Goal: Task Accomplishment & Management: Manage account settings

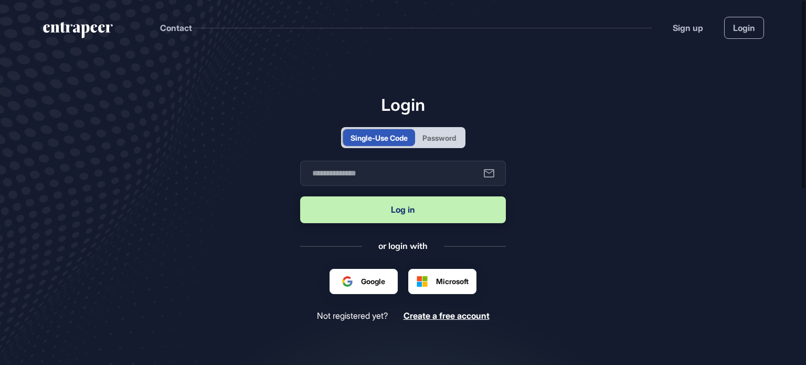
click at [454, 138] on div "Password" at bounding box center [440, 137] width 34 height 11
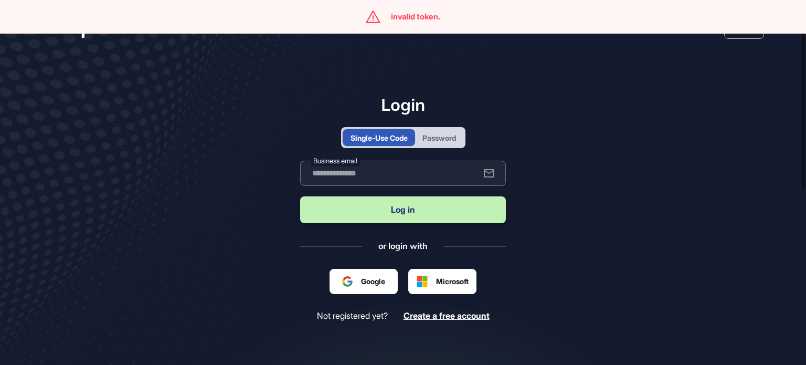
click at [354, 176] on input "text" at bounding box center [403, 173] width 206 height 25
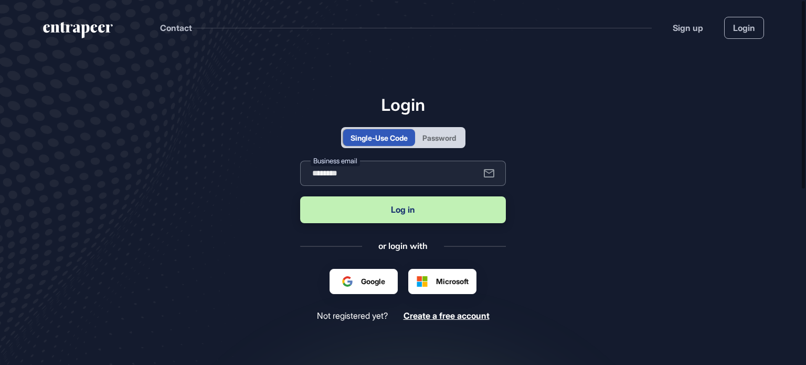
type input "**********"
click at [403, 214] on button "Log in" at bounding box center [403, 209] width 206 height 27
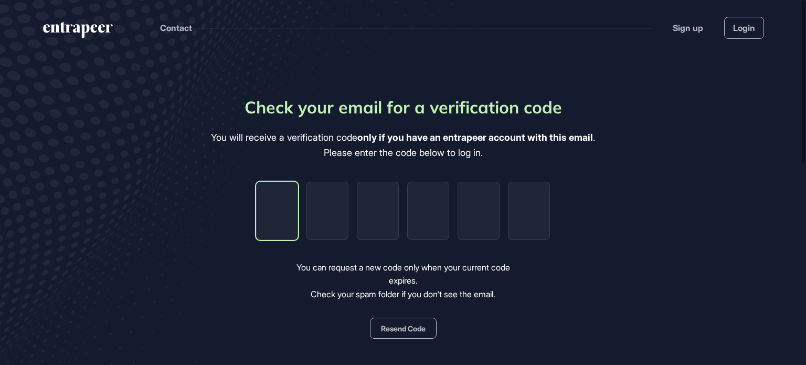
type input "*"
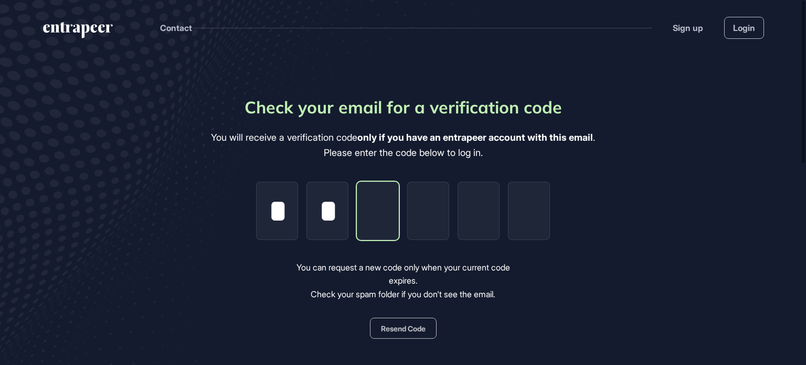
type input "*"
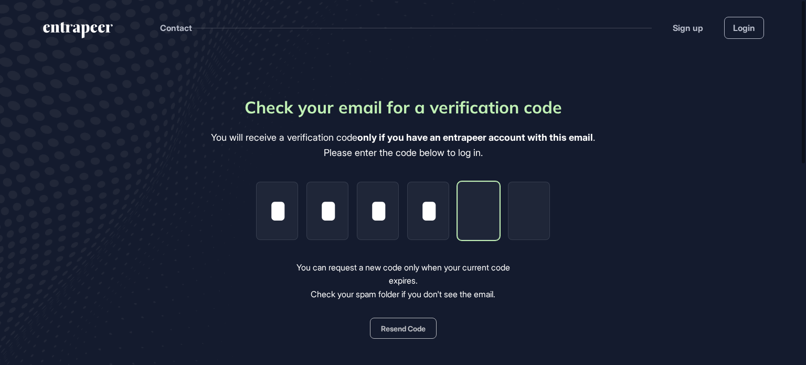
type input "*"
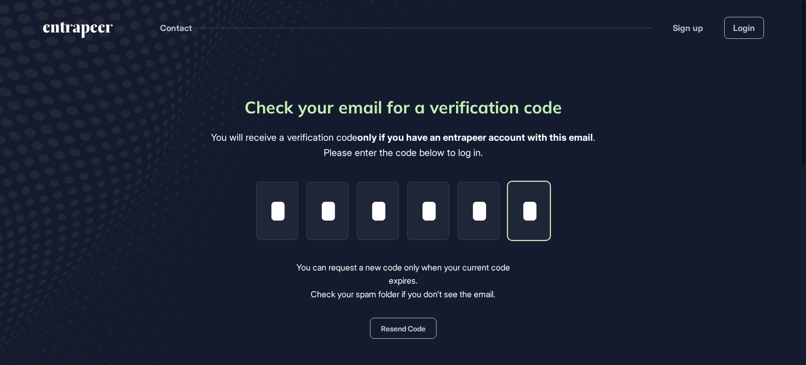
scroll to position [0, 2]
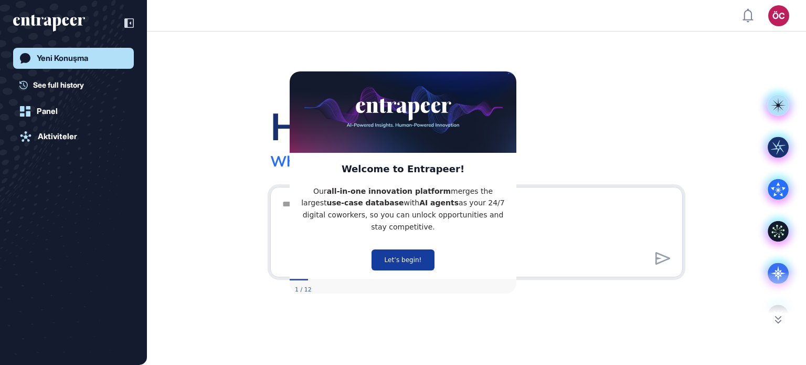
click at [410, 251] on button "Let’s begin!" at bounding box center [403, 259] width 63 height 21
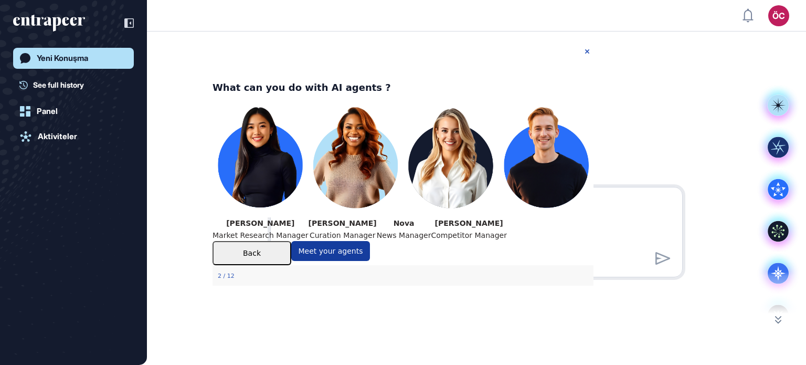
drag, startPoint x: 511, startPoint y: 282, endPoint x: 724, endPoint y: 326, distance: 217.2
click at [370, 260] on button "Meet your agents" at bounding box center [330, 250] width 79 height 20
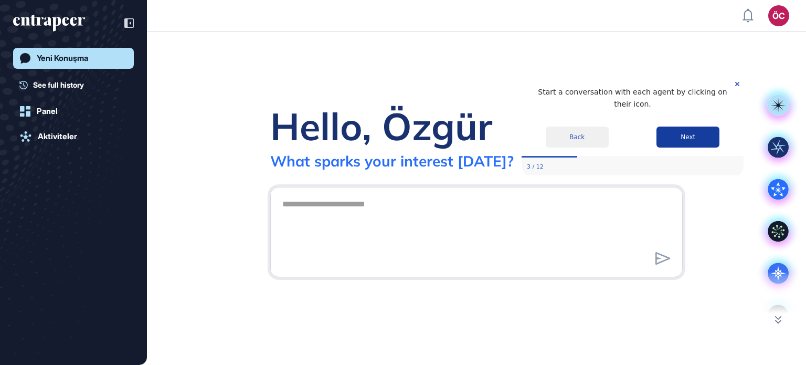
click at [698, 127] on button "Next" at bounding box center [688, 137] width 63 height 21
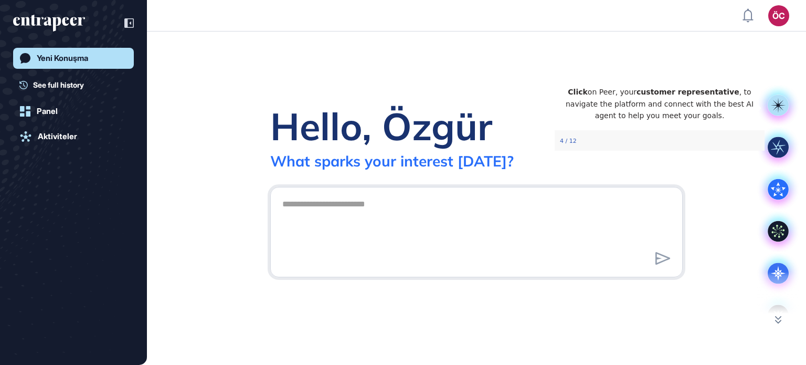
click at [733, 113] on p "Click on Peer, your customer representative , to navigate the platform and conn…" at bounding box center [659, 104] width 193 height 36
click at [714, 122] on p "Click on Peer, your customer representative , to navigate the platform and conn…" at bounding box center [659, 104] width 193 height 36
click at [632, 151] on div "4 / 12" at bounding box center [660, 141] width 210 height 19
click at [727, 130] on div "Click on Peer, your customer representative , to navigate the platform and conn…" at bounding box center [660, 104] width 210 height 53
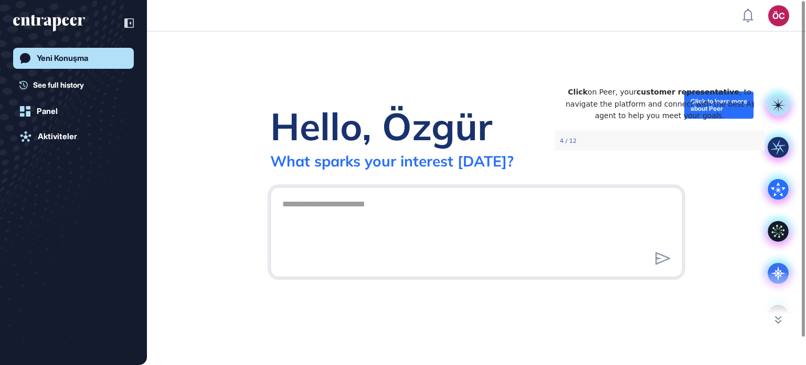
click at [776, 104] on rect at bounding box center [778, 105] width 21 height 21
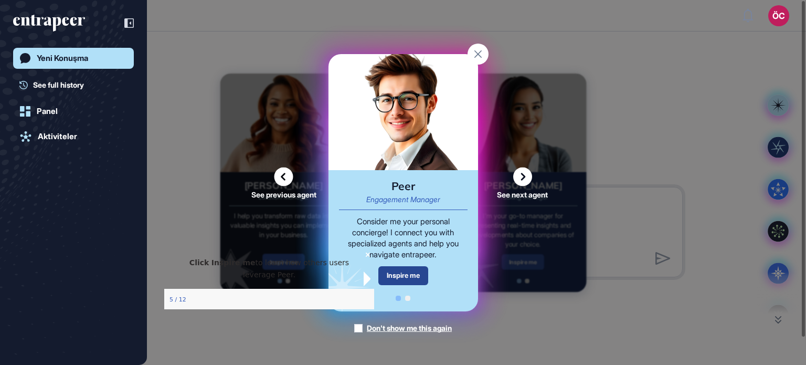
click at [395, 278] on div "Inspire me" at bounding box center [404, 275] width 50 height 18
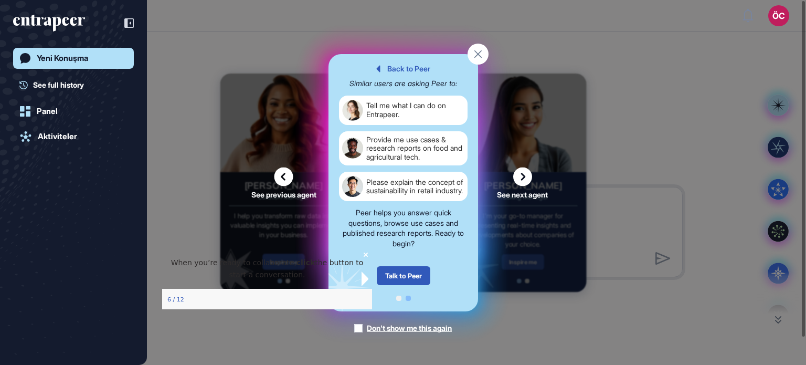
click at [395, 278] on div "Talk to Peer" at bounding box center [403, 275] width 54 height 19
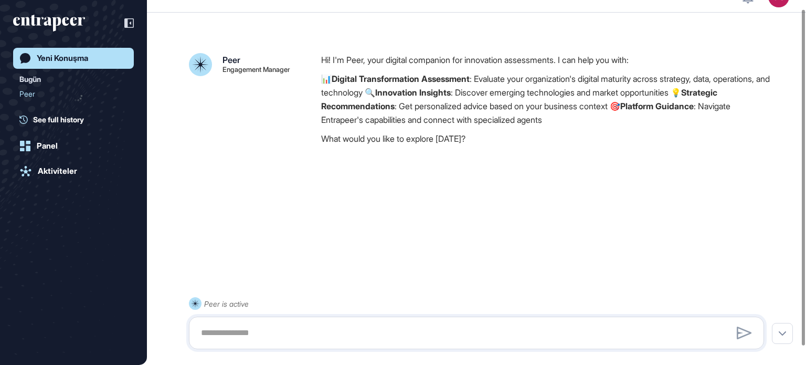
scroll to position [29, 0]
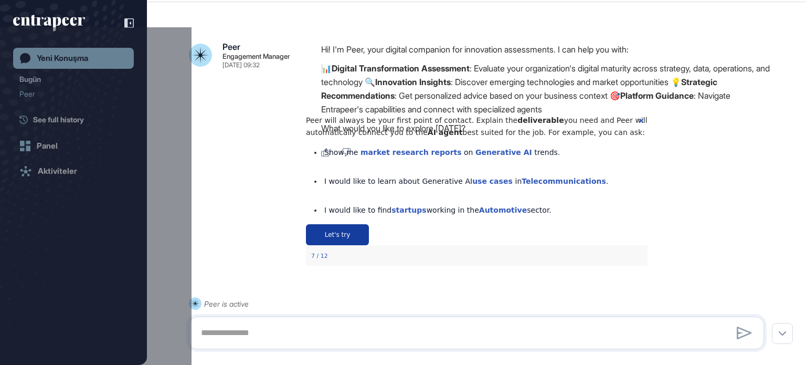
click at [369, 245] on button "Let's try" at bounding box center [337, 234] width 63 height 21
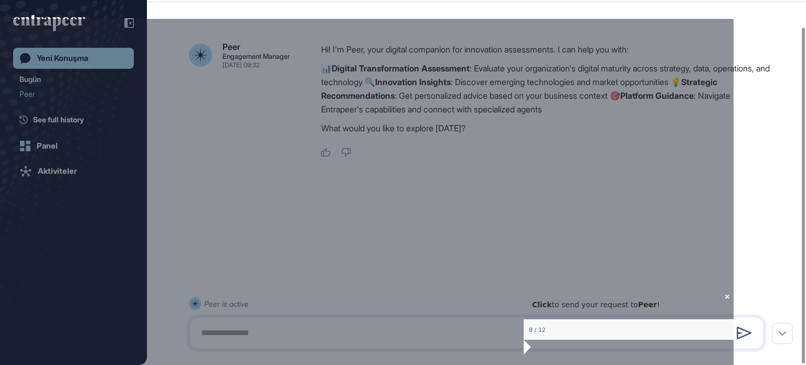
click at [740, 328] on icon at bounding box center [744, 333] width 15 height 13
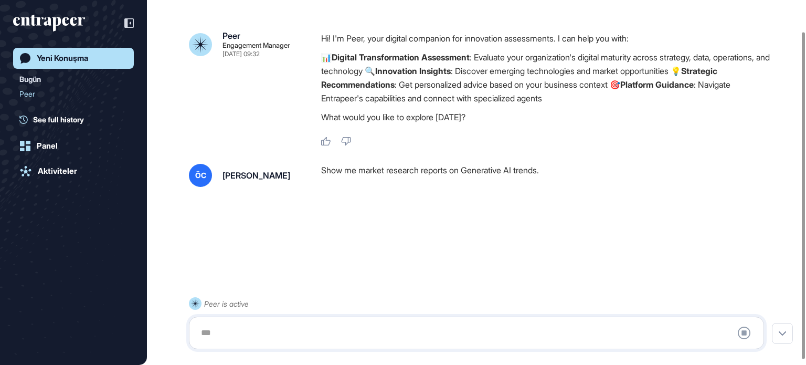
scroll to position [0, 0]
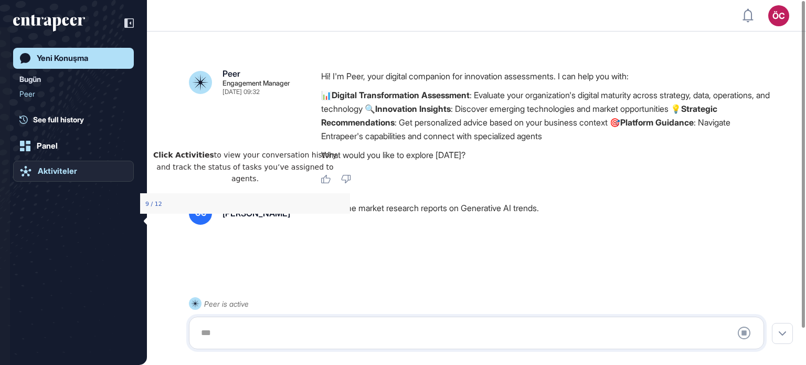
click at [71, 165] on link "Aktiviteler" at bounding box center [73, 171] width 121 height 21
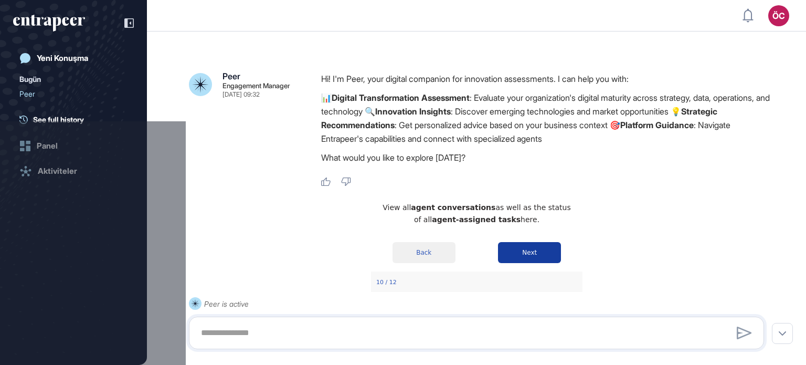
click at [533, 263] on button "Next" at bounding box center [529, 252] width 63 height 21
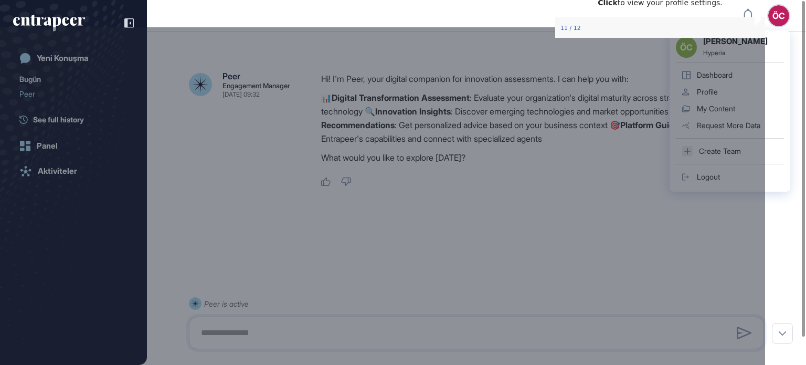
click at [773, 30] on div "ÖC Özgür Cankara Hyperia Dashboard Profile My Content Request More Data Create …" at bounding box center [730, 110] width 121 height 161
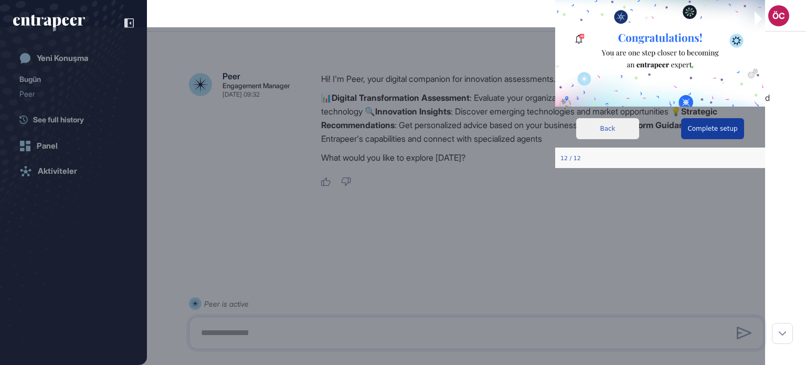
click at [717, 121] on button "Complete setup" at bounding box center [713, 128] width 63 height 21
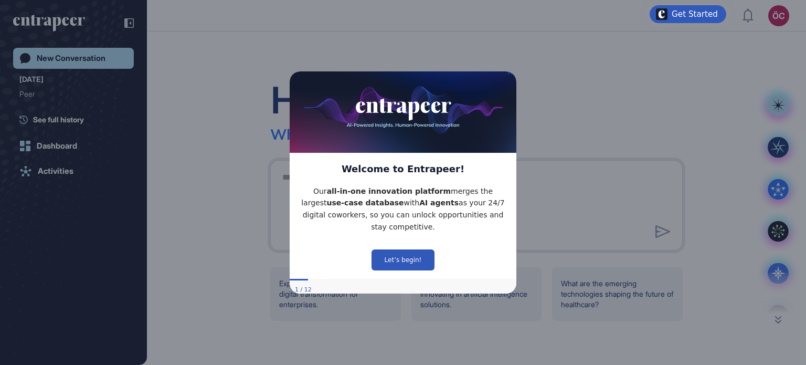
click at [510, 74] on icon "Close Preview" at bounding box center [510, 72] width 4 height 4
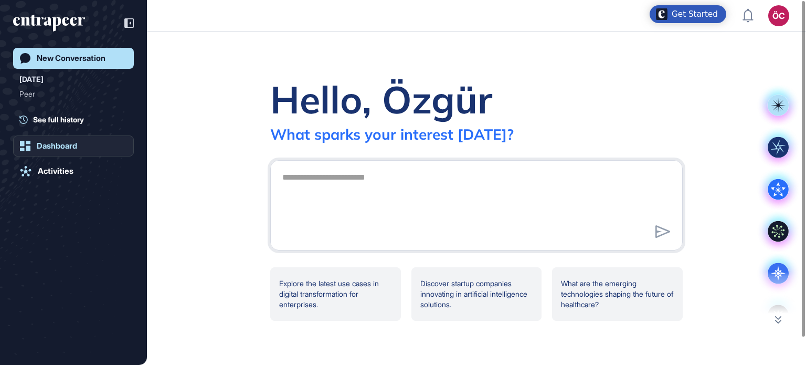
click at [53, 145] on div "Dashboard" at bounding box center [57, 145] width 40 height 9
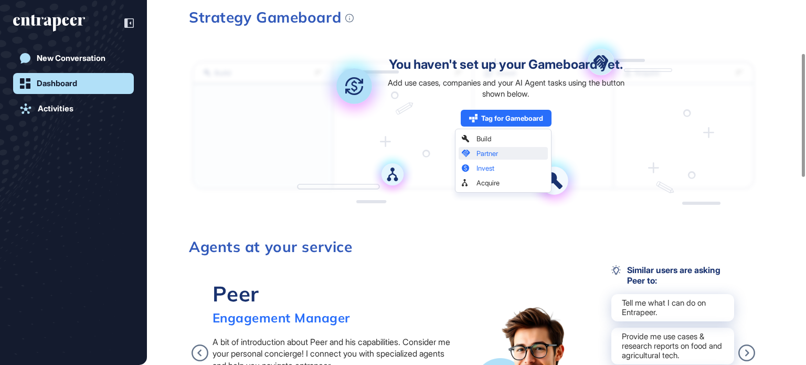
scroll to position [158, 0]
click at [491, 153] on div "You haven't set up your Gameboard yet. Add use cases, companies and your AI Age…" at bounding box center [506, 126] width 247 height 135
click at [479, 156] on div "You haven't set up your Gameboard yet. Add use cases, companies and your AI Age…" at bounding box center [506, 126] width 247 height 135
click at [499, 120] on div "Tag for Gameboard Build Partner Invest Acquire" at bounding box center [506, 118] width 91 height 17
click at [601, 61] on div "You haven't set up your Gameboard yet." at bounding box center [506, 65] width 234 height 13
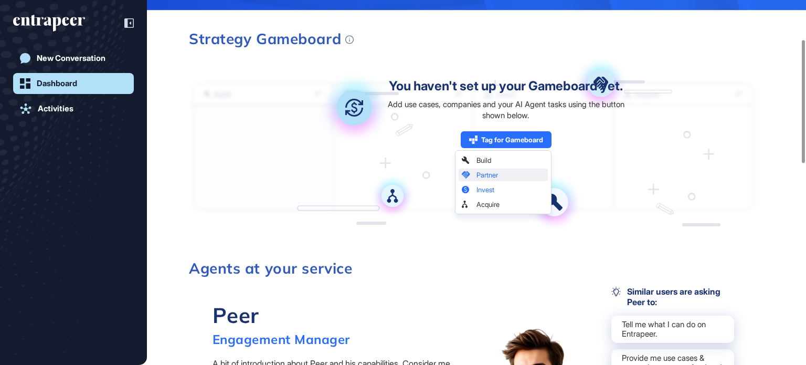
scroll to position [0, 0]
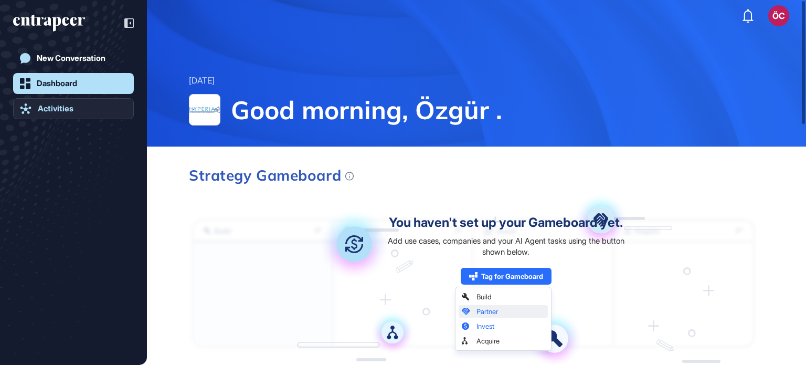
click at [72, 111] on div "Activities" at bounding box center [56, 108] width 36 height 9
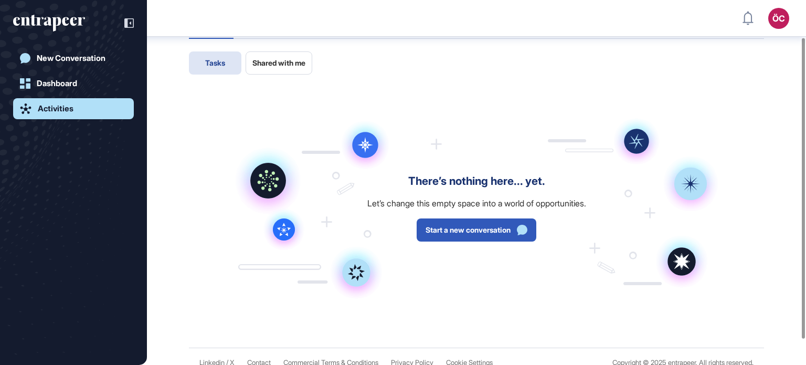
scroll to position [77, 0]
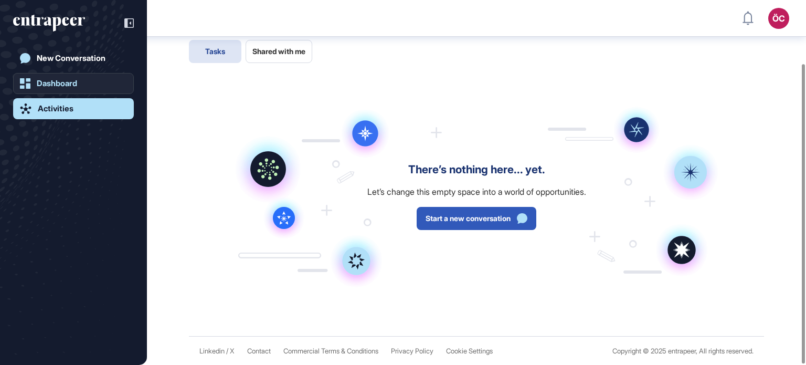
click at [66, 80] on div "Dashboard" at bounding box center [57, 83] width 40 height 9
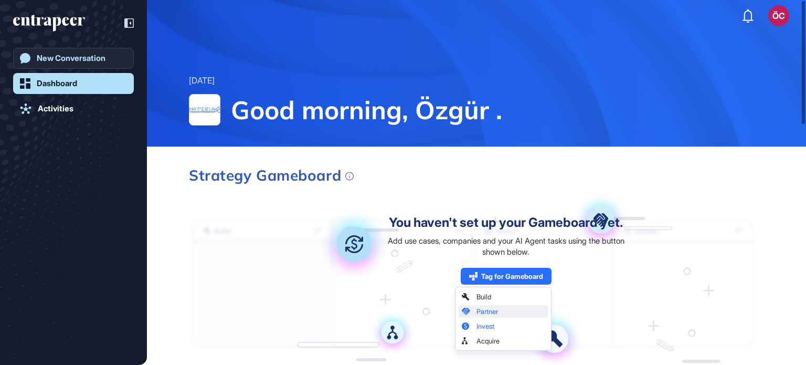
click at [70, 62] on div "New Conversation" at bounding box center [71, 58] width 69 height 9
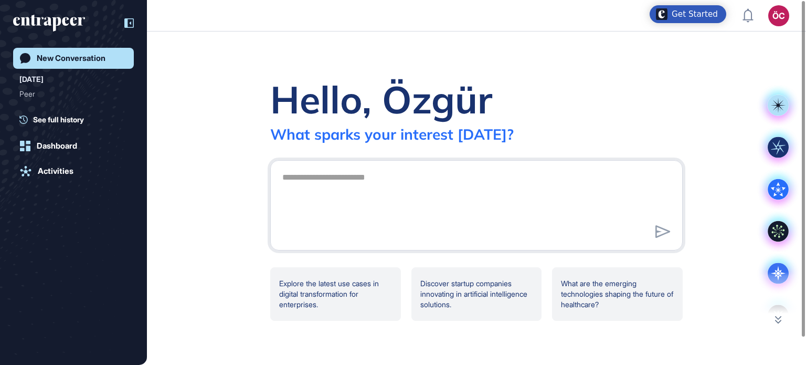
click at [130, 24] on icon at bounding box center [128, 22] width 9 height 9
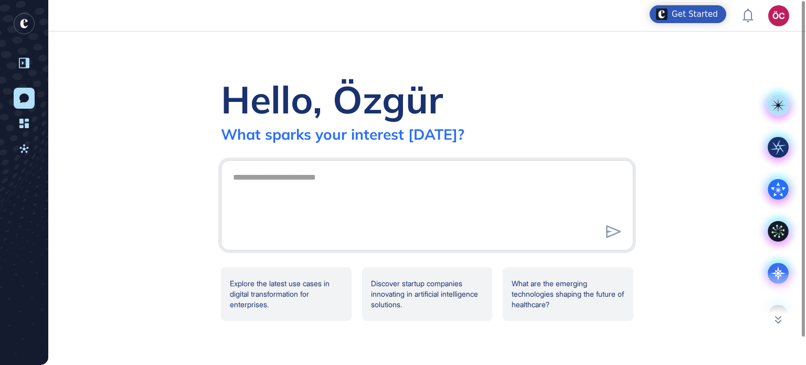
click at [27, 19] on rect "entrapeer-logo" at bounding box center [24, 23] width 21 height 21
click at [782, 314] on div "Hello, Özgür What sparks your interest today? Explore the latest use cases in d…" at bounding box center [427, 198] width 758 height 333
click at [780, 319] on icon at bounding box center [778, 320] width 6 height 8
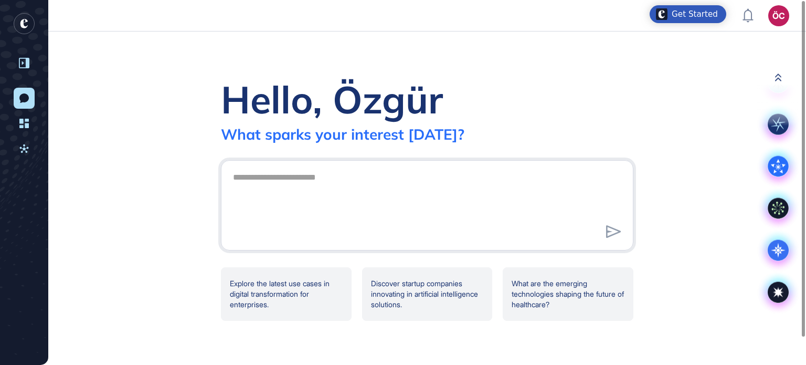
click at [780, 79] on icon at bounding box center [778, 77] width 6 height 7
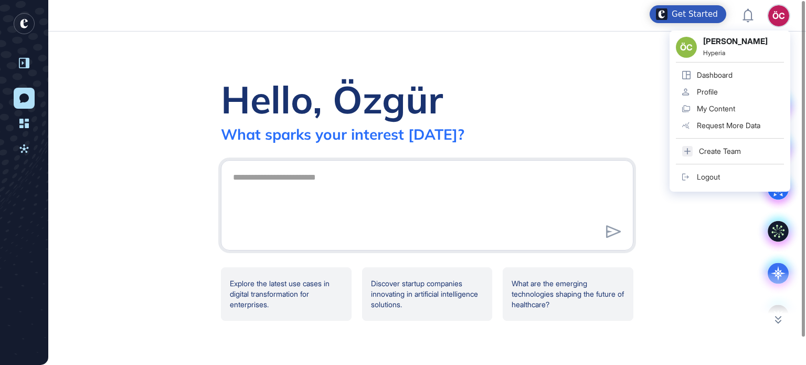
click at [724, 111] on div "My Content" at bounding box center [716, 108] width 38 height 8
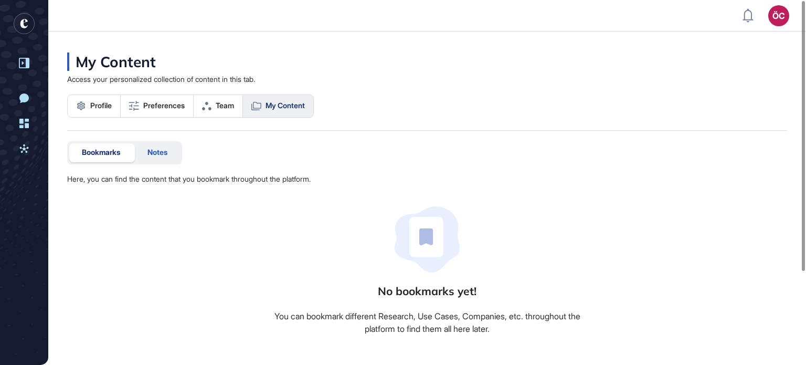
click at [164, 157] on div "Notes" at bounding box center [157, 152] width 45 height 19
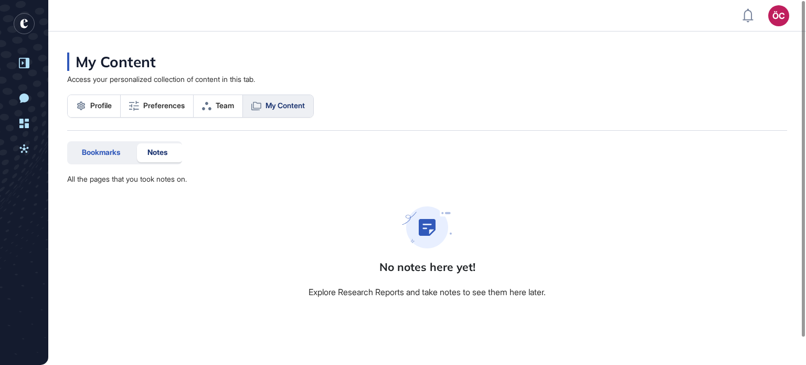
click at [105, 154] on span "Bookmarks" at bounding box center [101, 152] width 38 height 8
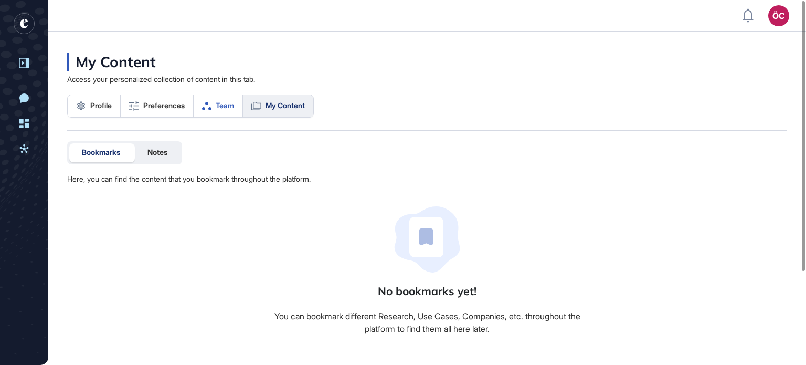
click at [221, 107] on span "Team" at bounding box center [225, 105] width 18 height 8
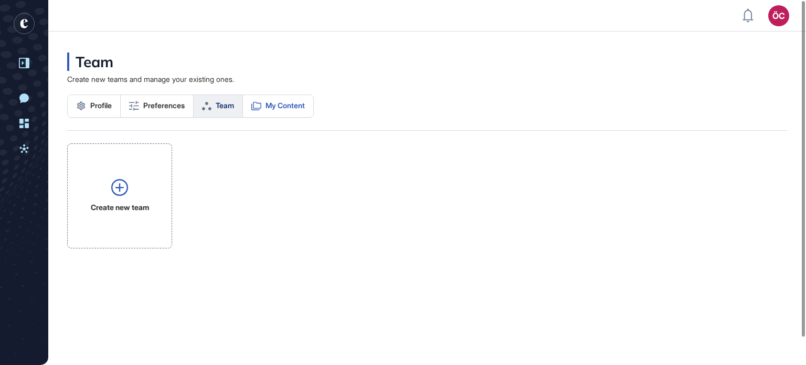
click at [295, 103] on span "My Content" at bounding box center [285, 105] width 39 height 8
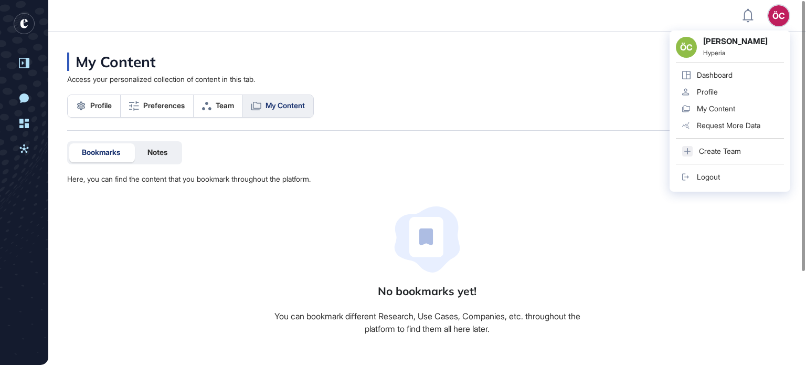
click at [718, 126] on div "Request More Data" at bounding box center [729, 125] width 64 height 8
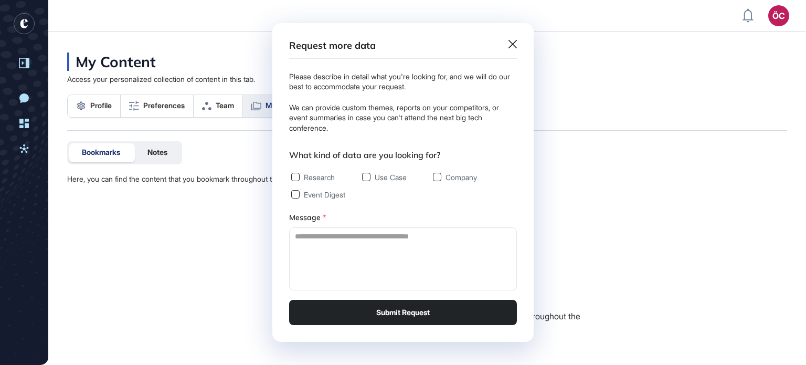
click at [512, 45] on icon at bounding box center [513, 44] width 8 height 8
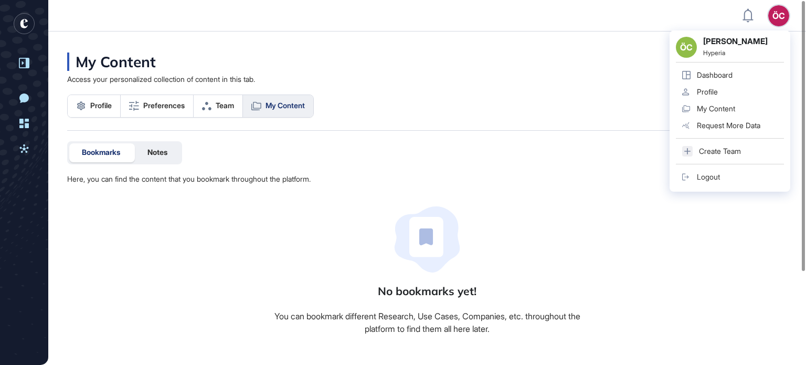
click at [724, 78] on div "Dashboard" at bounding box center [715, 75] width 36 height 8
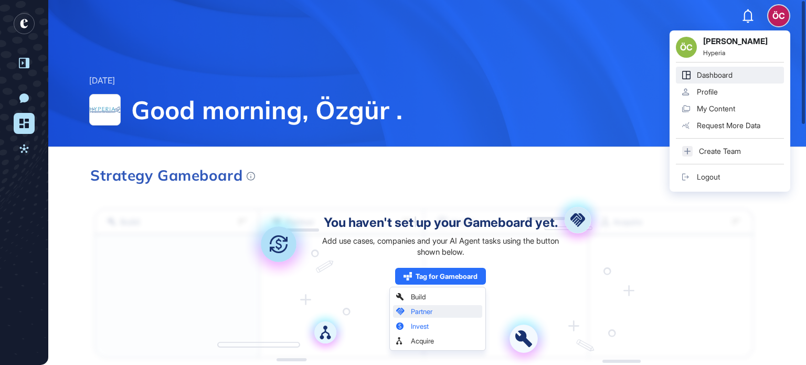
click at [706, 90] on div "Profile" at bounding box center [707, 92] width 21 height 8
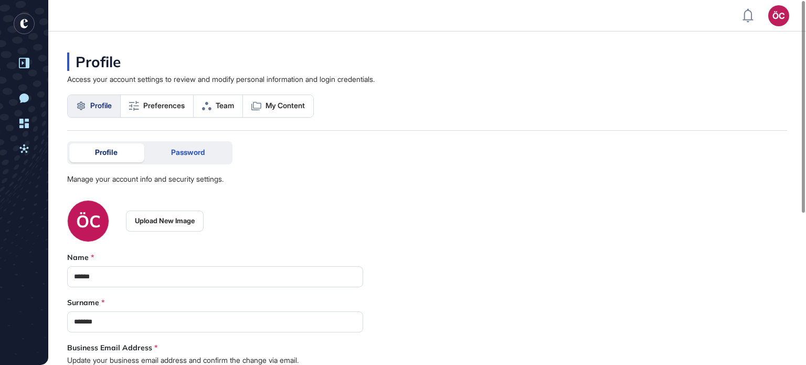
click at [197, 153] on span "Password" at bounding box center [188, 152] width 34 height 8
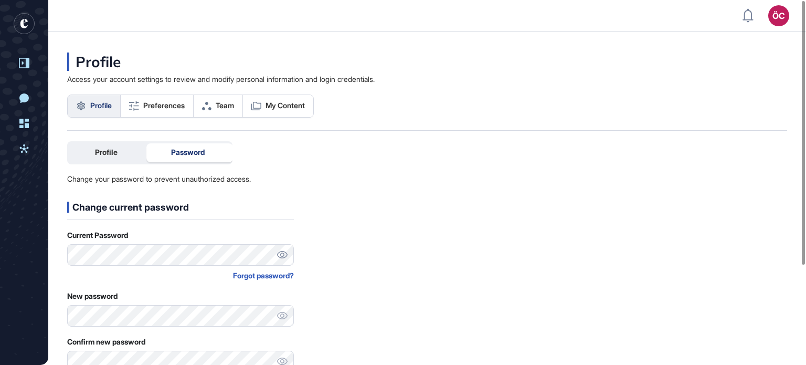
click at [281, 252] on icon at bounding box center [282, 254] width 11 height 7
click at [283, 251] on icon at bounding box center [282, 255] width 11 height 10
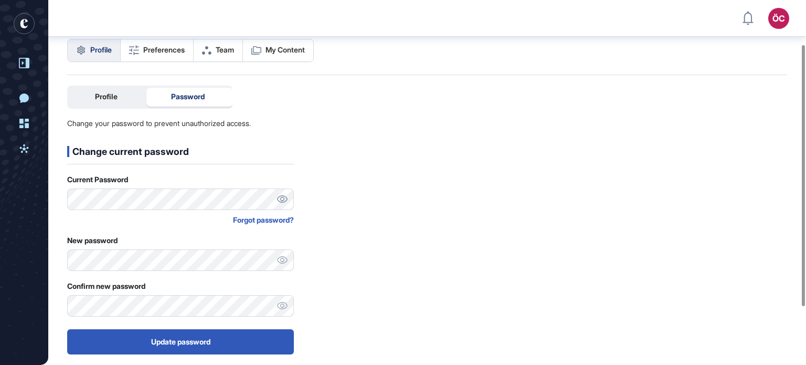
scroll to position [61, 0]
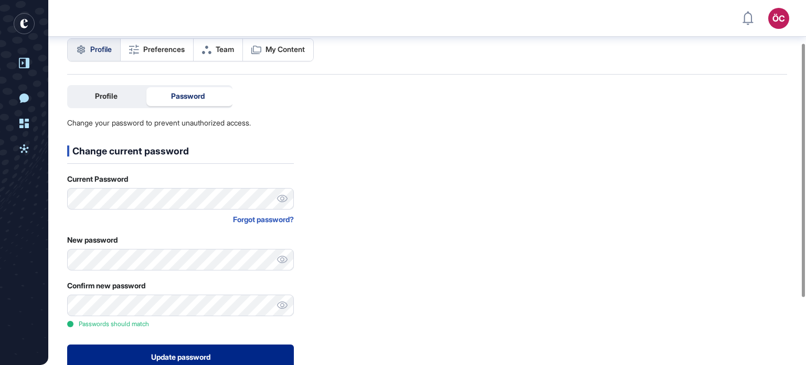
click at [182, 361] on button "Update password" at bounding box center [180, 356] width 227 height 25
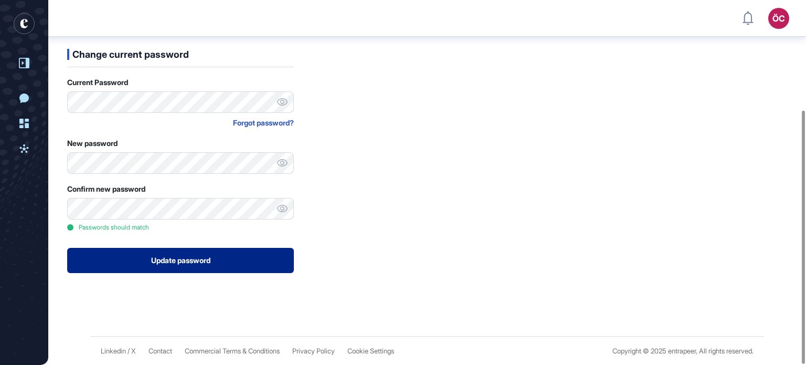
scroll to position [106, 0]
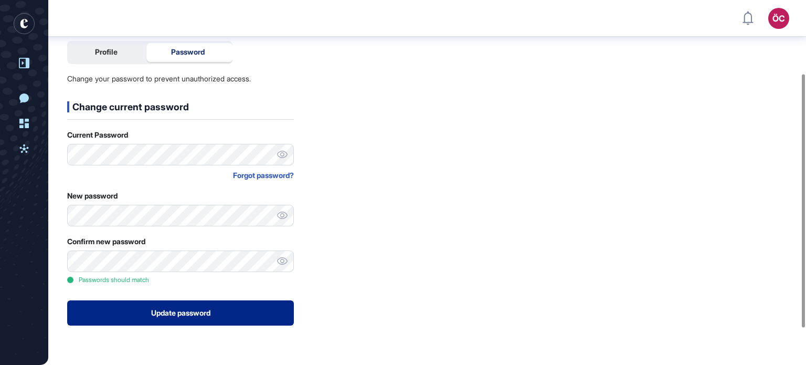
click at [185, 308] on button "Update password" at bounding box center [180, 312] width 227 height 25
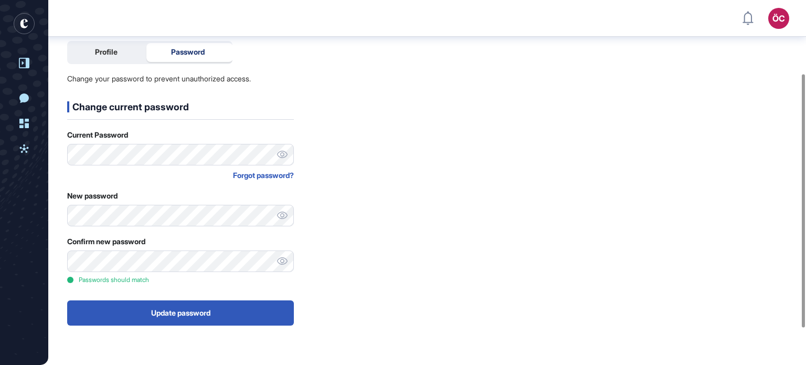
click at [400, 258] on div "Profile Password Change your password to prevent unauthorized access. Change cu…" at bounding box center [427, 183] width 720 height 285
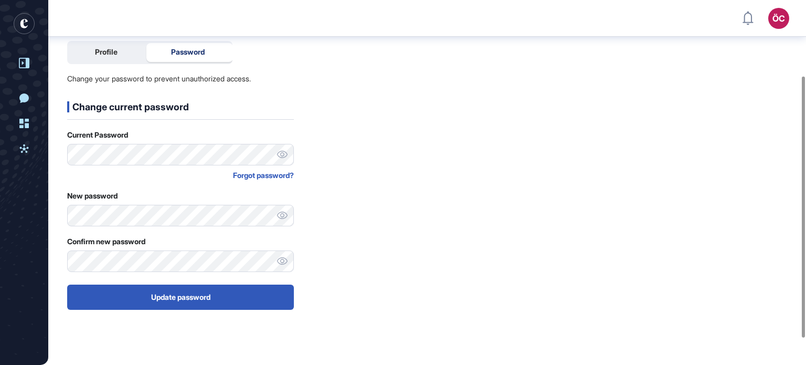
click at [422, 163] on div "Profile Password Change your password to prevent unauthorized access. Change cu…" at bounding box center [427, 175] width 720 height 269
click at [284, 158] on div at bounding box center [282, 155] width 24 height 22
click at [278, 155] on icon at bounding box center [282, 155] width 11 height 10
click at [278, 155] on icon at bounding box center [282, 154] width 11 height 7
click at [488, 168] on div "Profile Password Change your password to prevent unauthorized access. Change cu…" at bounding box center [427, 175] width 720 height 269
